Goal: Task Accomplishment & Management: Use online tool/utility

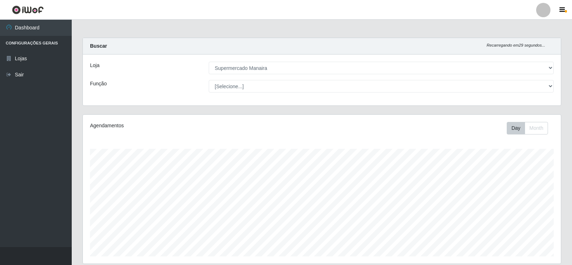
select select "443"
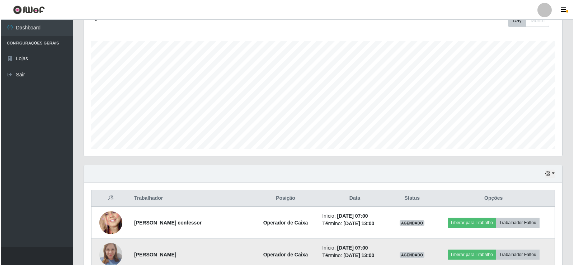
scroll to position [149, 478]
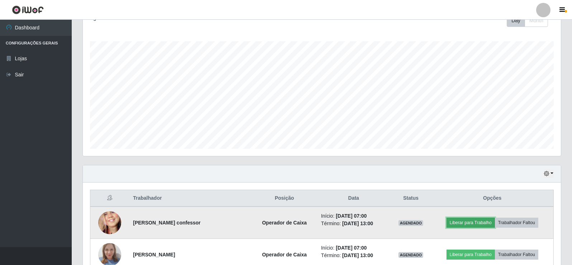
click at [484, 223] on button "Liberar para Trabalho" at bounding box center [470, 223] width 48 height 10
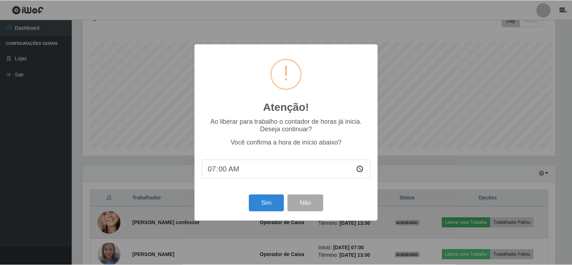
scroll to position [149, 474]
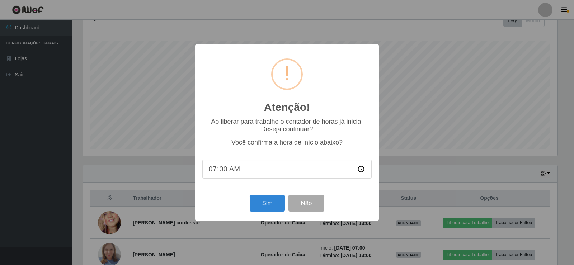
click at [224, 171] on input "07:00" at bounding box center [286, 169] width 169 height 19
click at [267, 208] on button "Sim" at bounding box center [267, 203] width 35 height 17
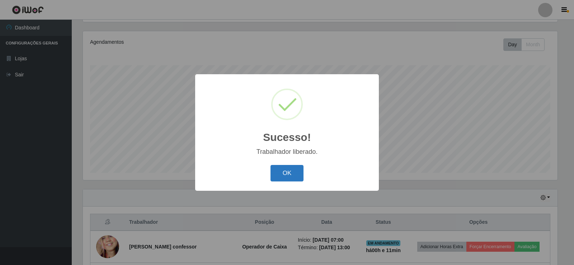
click at [290, 177] on button "OK" at bounding box center [286, 173] width 33 height 17
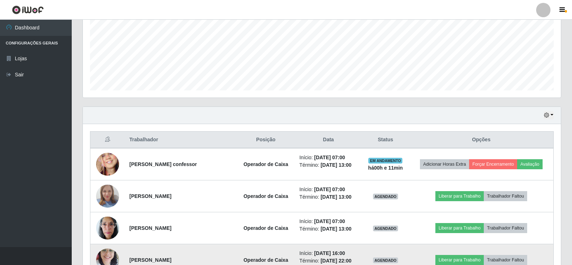
scroll to position [191, 0]
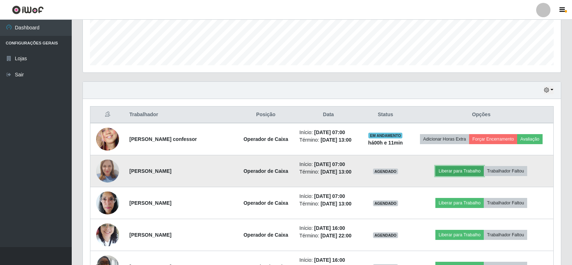
click at [468, 170] on button "Liberar para Trabalho" at bounding box center [459, 171] width 48 height 10
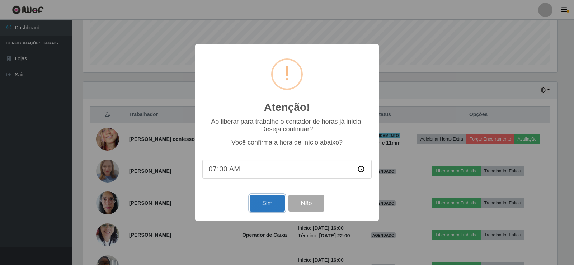
click at [262, 199] on button "Sim" at bounding box center [267, 203] width 35 height 17
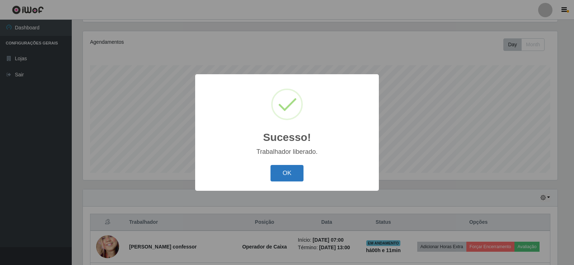
click at [279, 175] on button "OK" at bounding box center [286, 173] width 33 height 17
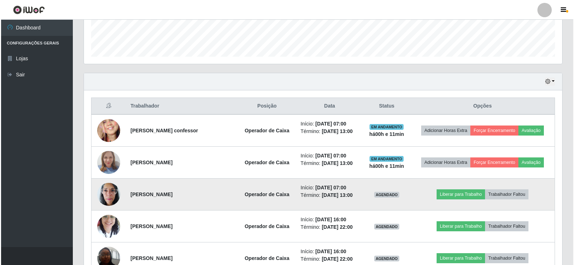
scroll to position [227, 0]
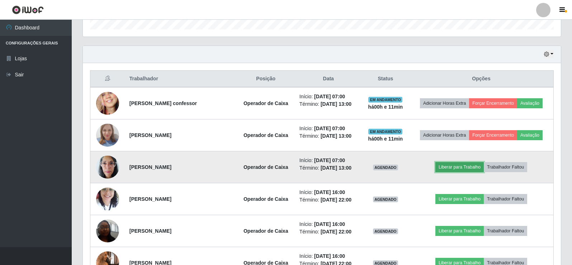
click at [452, 170] on button "Liberar para Trabalho" at bounding box center [459, 167] width 48 height 10
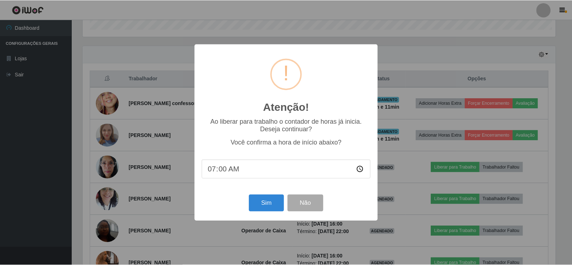
scroll to position [149, 474]
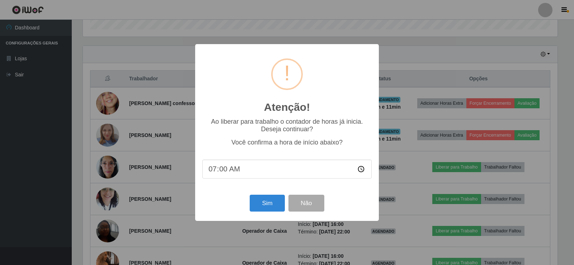
click at [224, 171] on input "07:00" at bounding box center [286, 169] width 169 height 19
type input "07:11"
click at [269, 204] on button "Sim" at bounding box center [267, 203] width 35 height 17
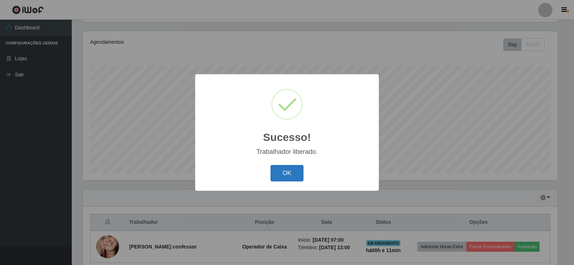
click at [294, 169] on button "OK" at bounding box center [286, 173] width 33 height 17
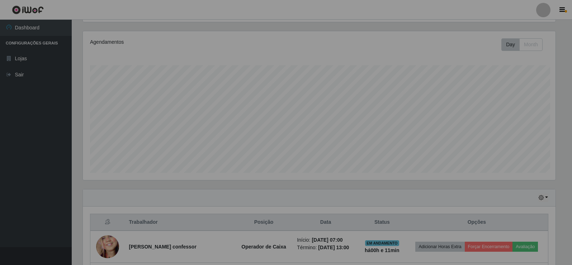
scroll to position [0, 0]
